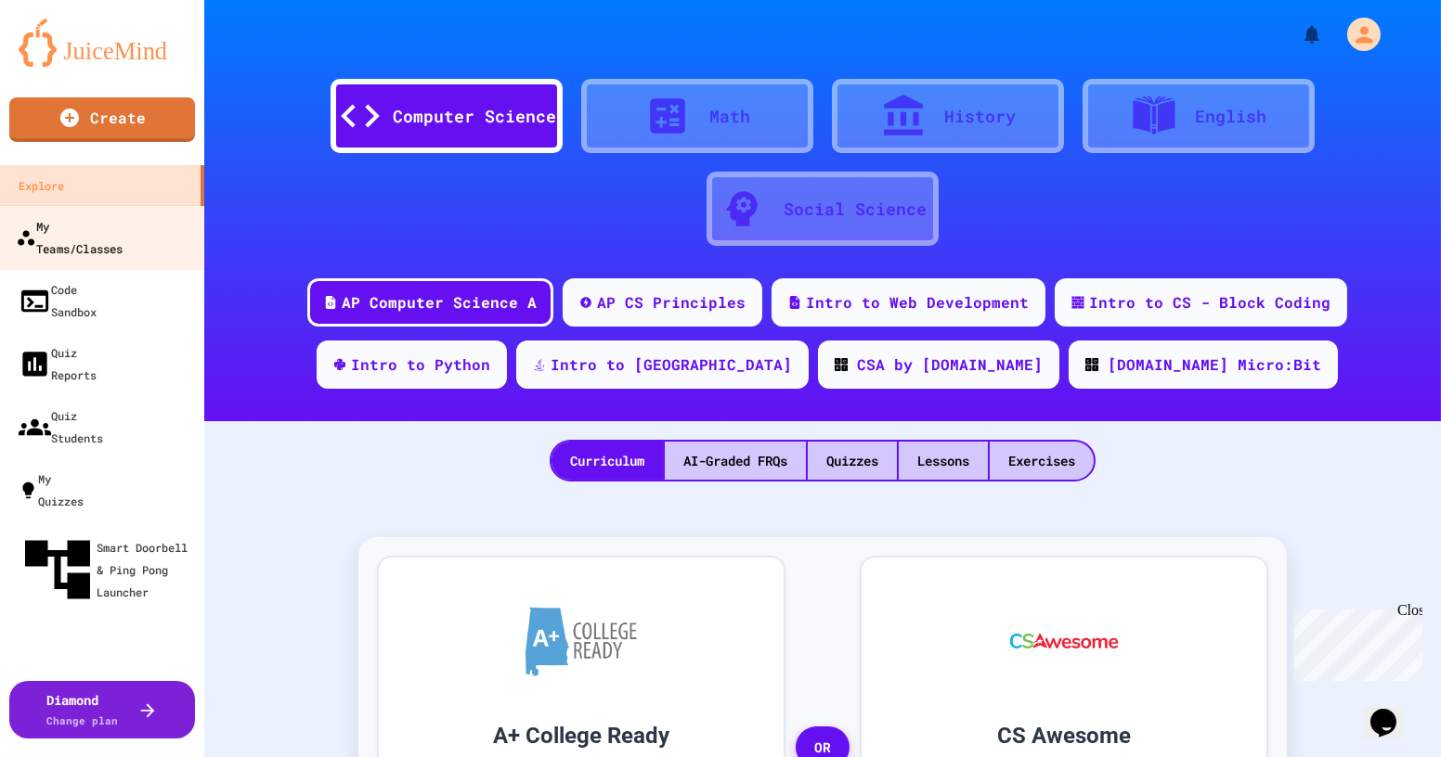
click at [108, 227] on div "My Teams/Classes" at bounding box center [69, 236] width 107 height 45
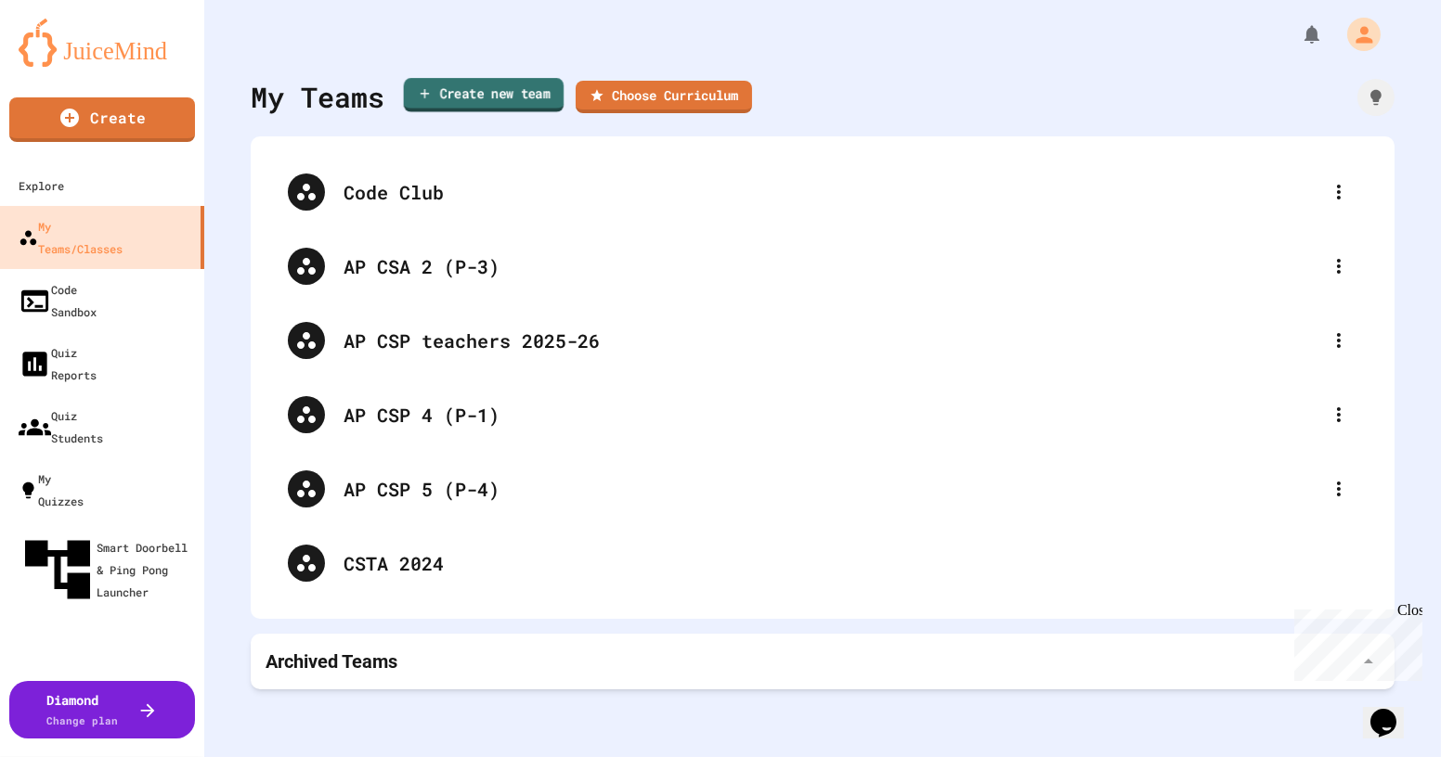
click at [492, 96] on link "Create new team" at bounding box center [484, 95] width 161 height 34
drag, startPoint x: 642, startPoint y: 364, endPoint x: 642, endPoint y: 374, distance: 10.2
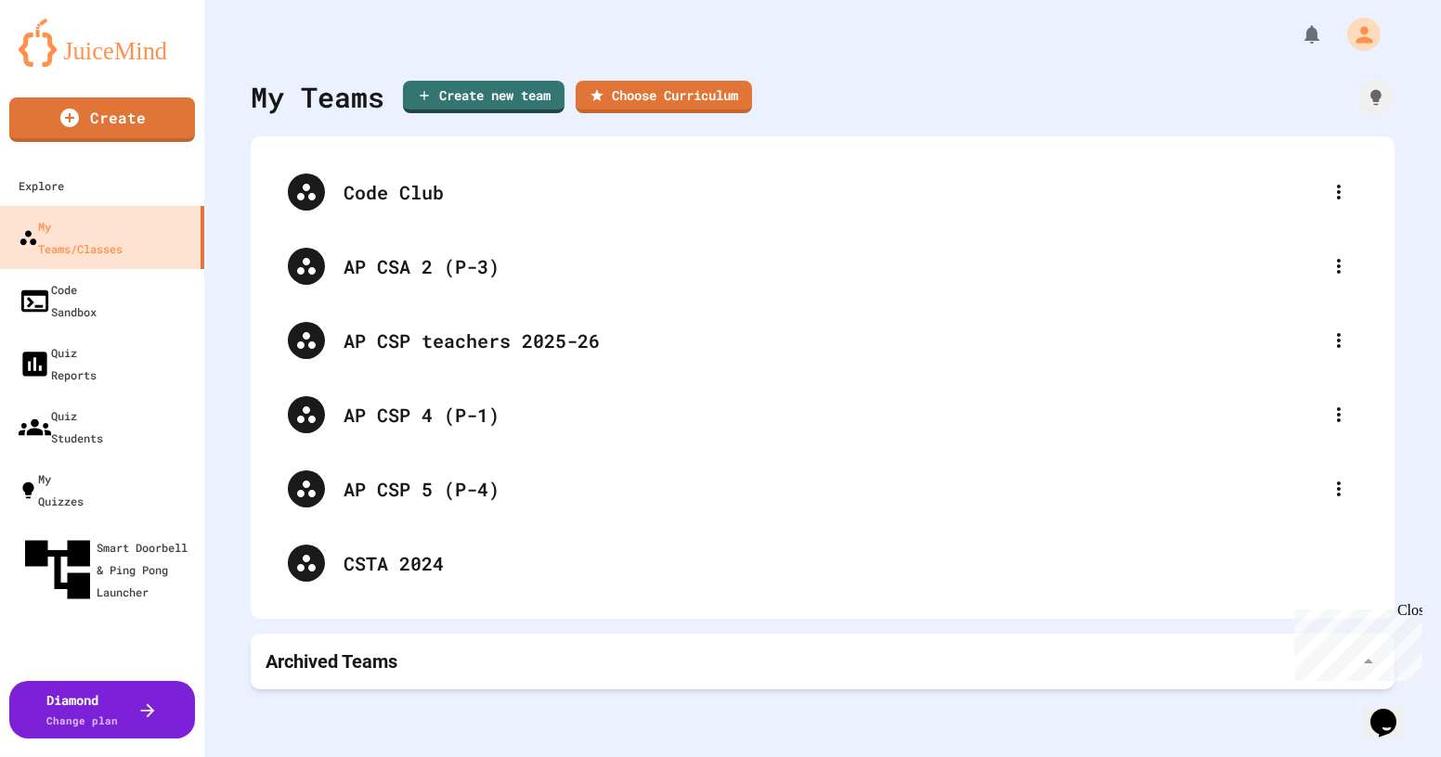
type input "**********"
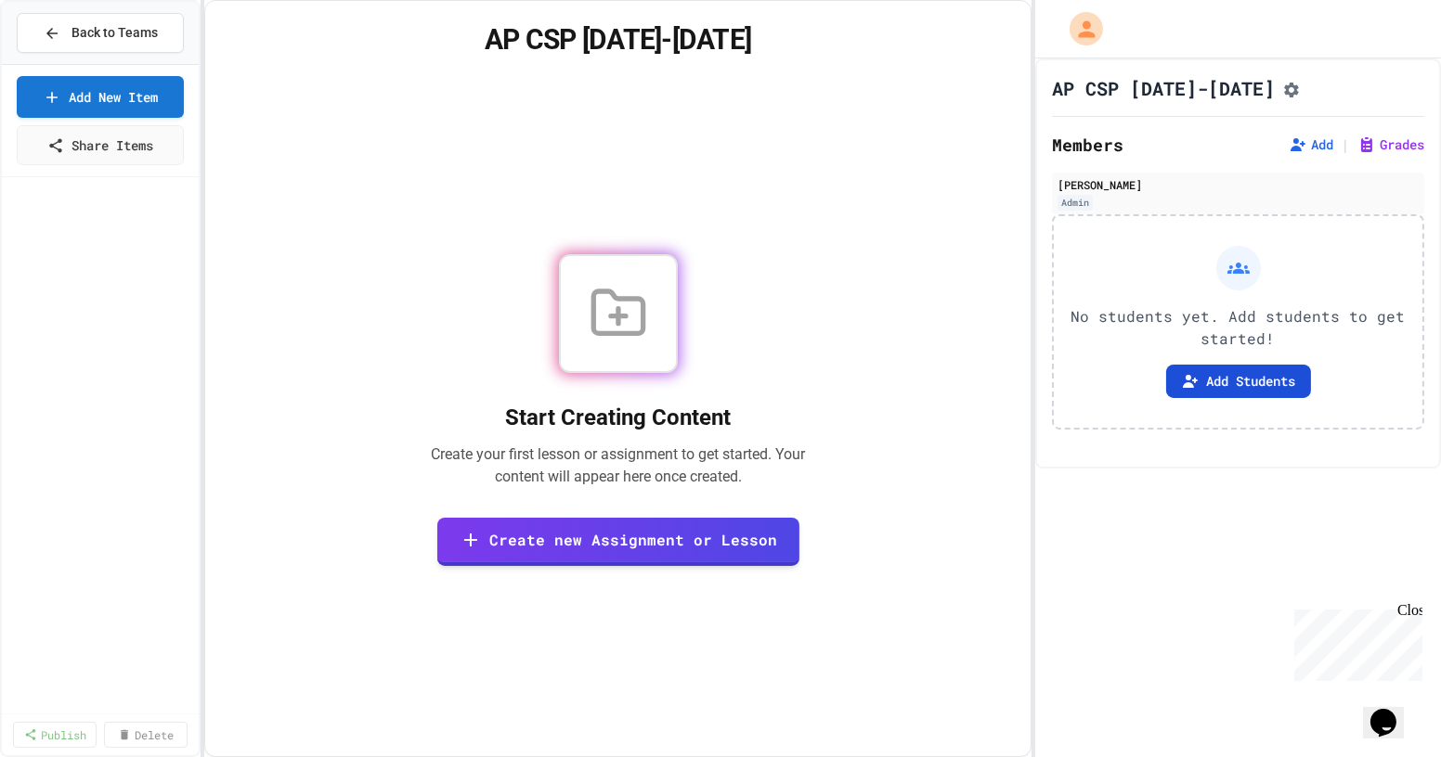
click at [718, 384] on button "Add Students" at bounding box center [1238, 381] width 145 height 33
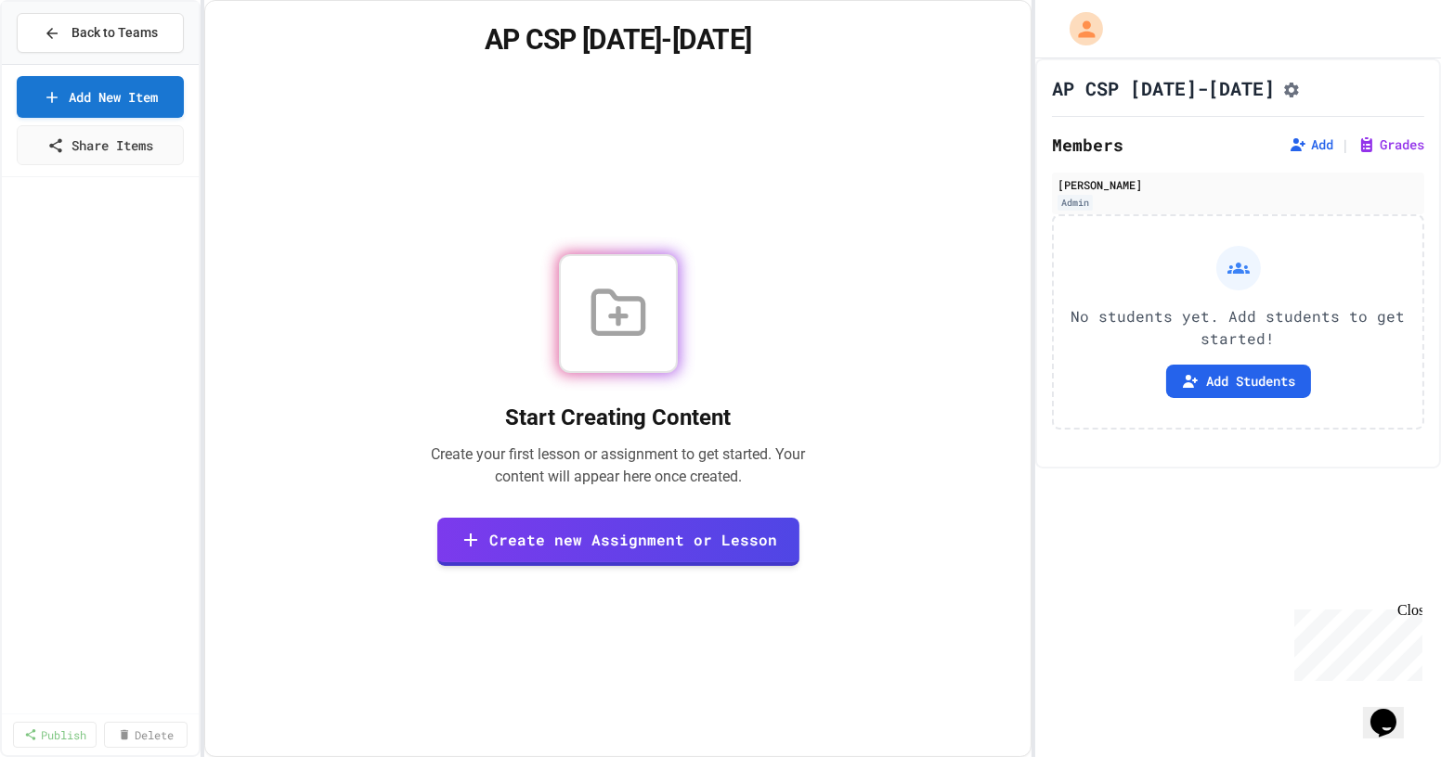
drag, startPoint x: 813, startPoint y: 386, endPoint x: 1065, endPoint y: 387, distance: 251.6
drag, startPoint x: 682, startPoint y: 190, endPoint x: 900, endPoint y: 264, distance: 230.1
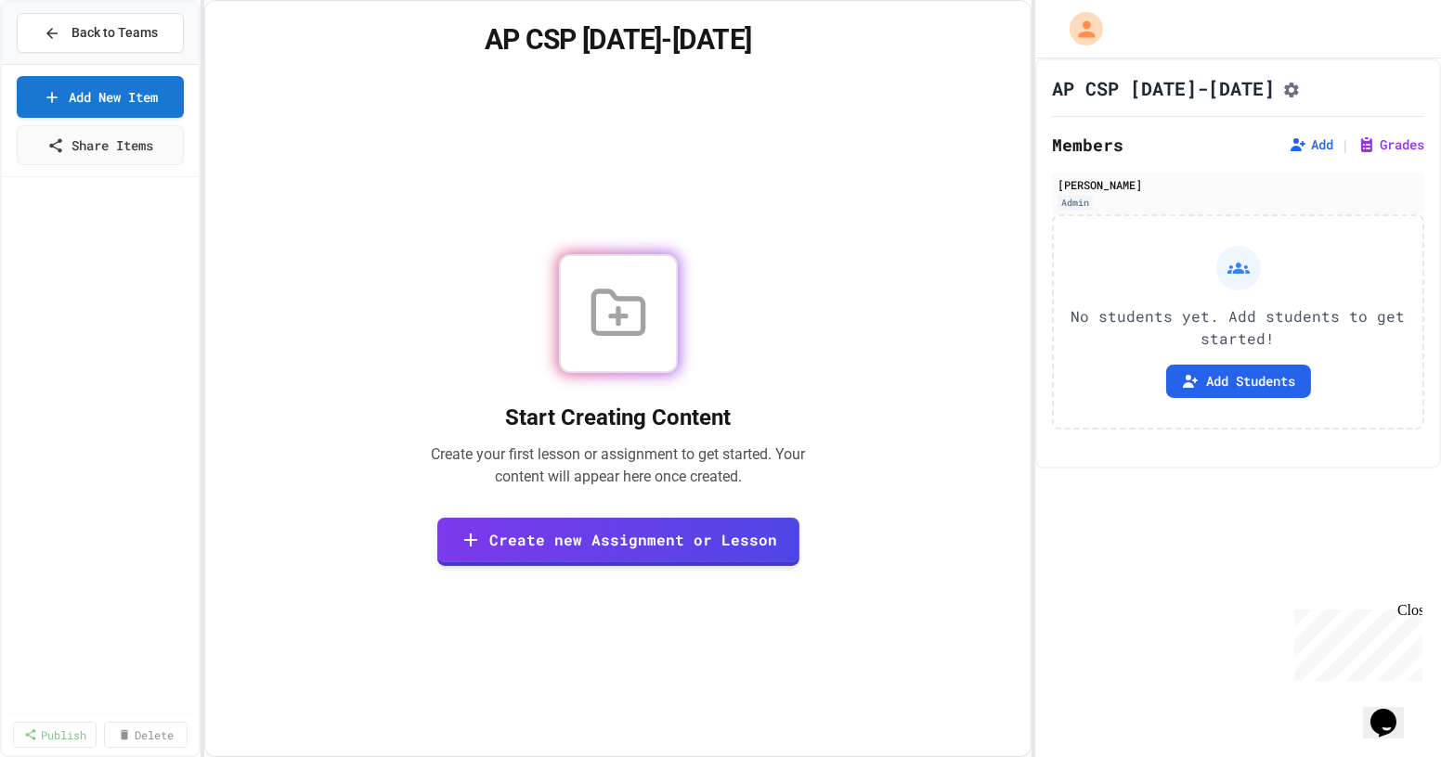
click at [134, 29] on span "Back to Teams" at bounding box center [114, 32] width 86 height 19
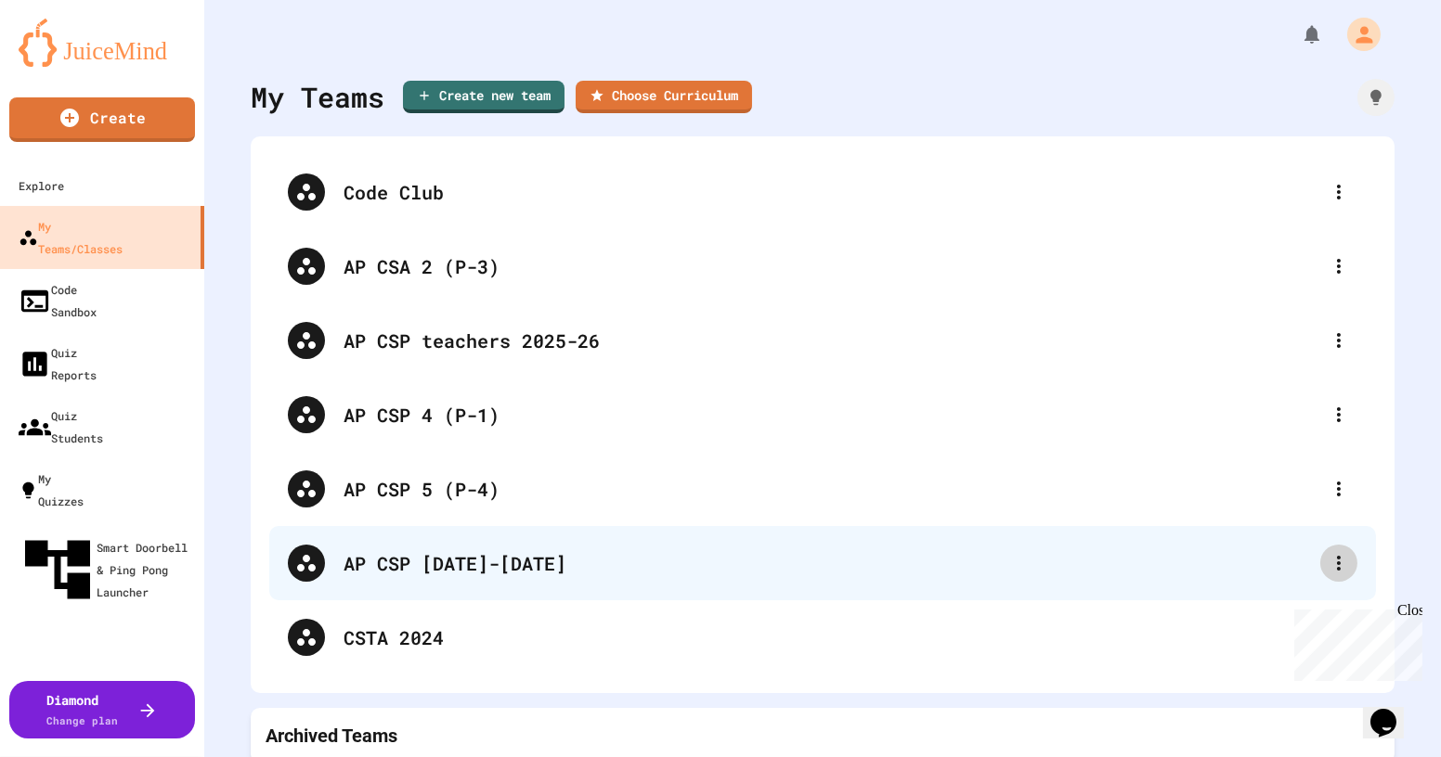
click at [718, 548] on div at bounding box center [1338, 563] width 37 height 37
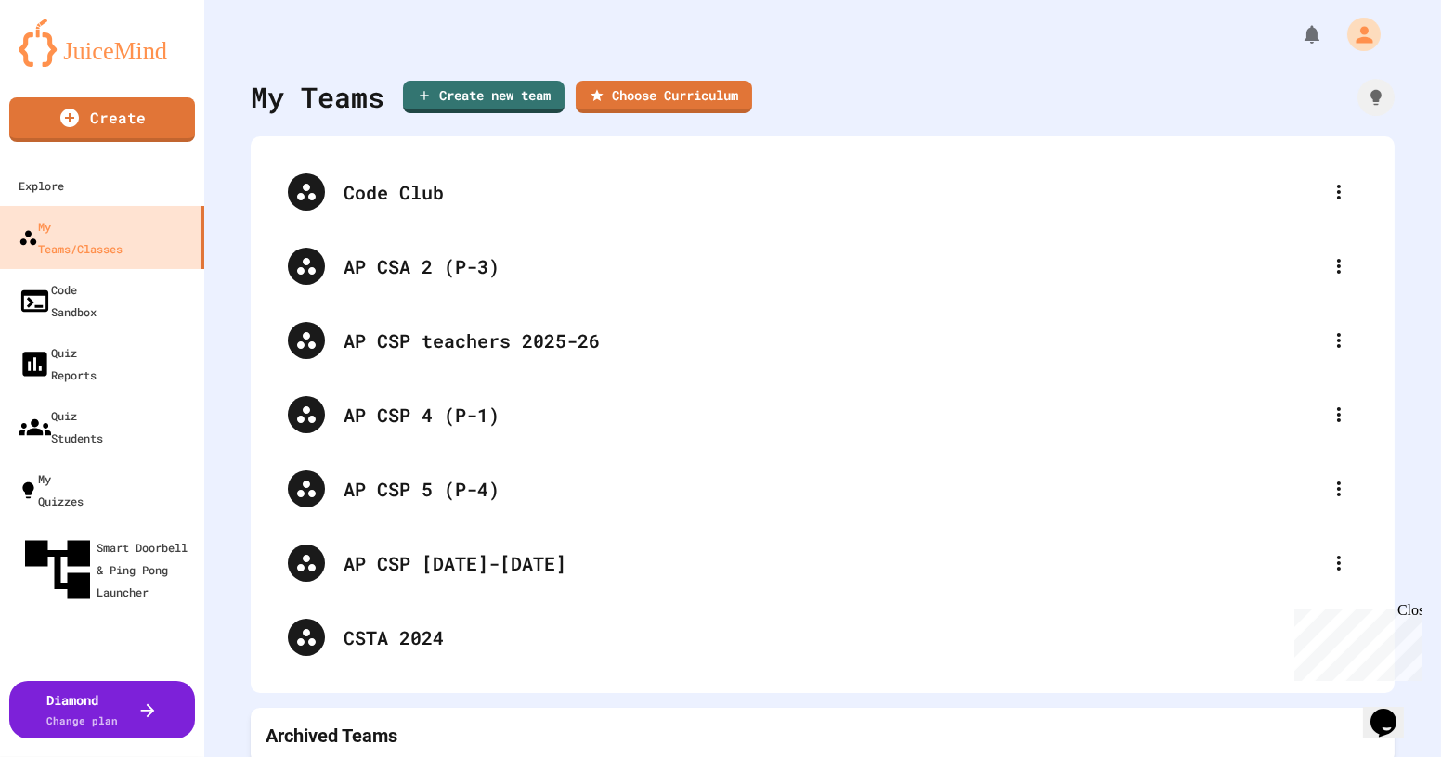
drag, startPoint x: 1408, startPoint y: 613, endPoint x: 2696, endPoint y: 1214, distance: 1421.0
click at [718, 611] on div "Close" at bounding box center [1407, 612] width 23 height 23
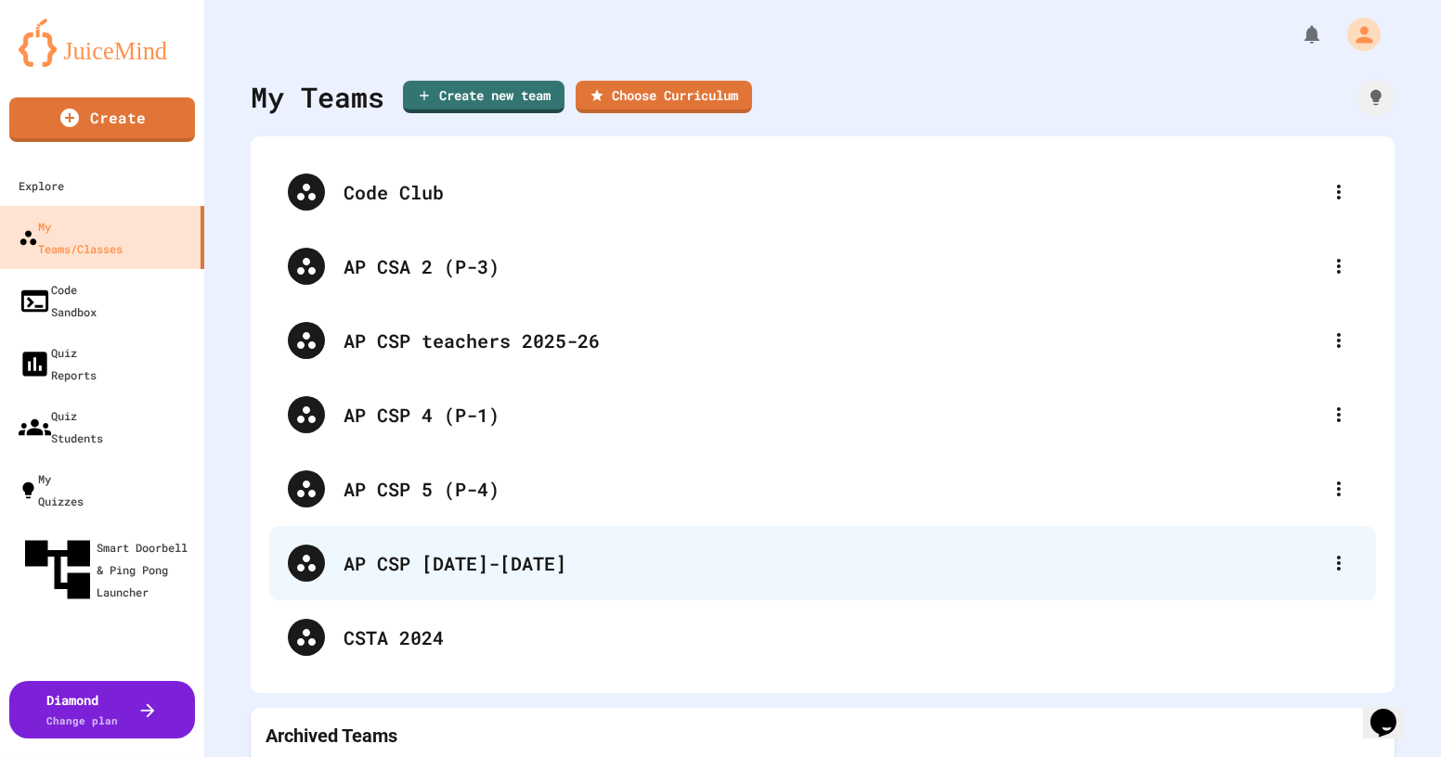
click at [441, 556] on div "AP CSP [DATE]-[DATE]" at bounding box center [831, 564] width 976 height 28
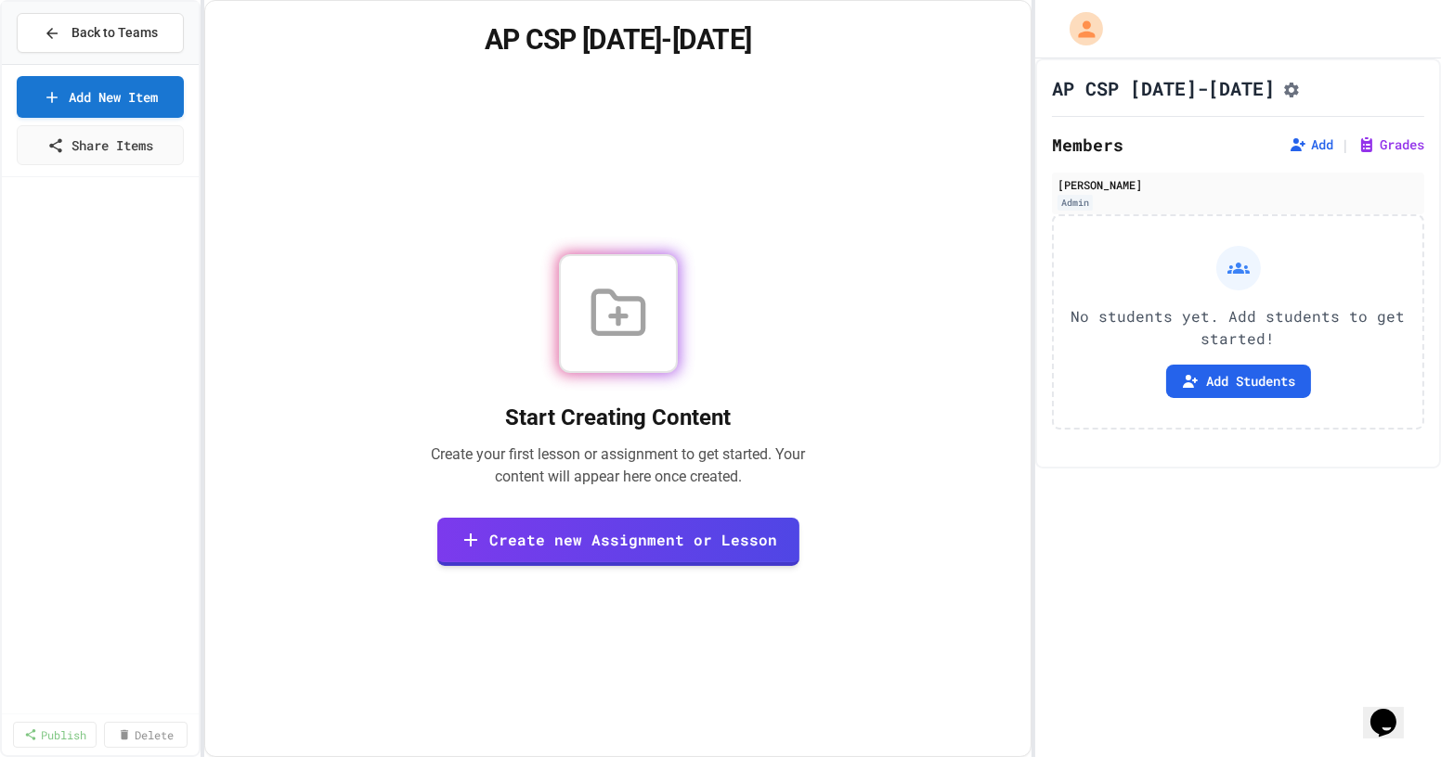
click at [718, 92] on icon "Assignment Settings" at bounding box center [1291, 90] width 15 height 15
